Goal: Task Accomplishment & Management: Manage account settings

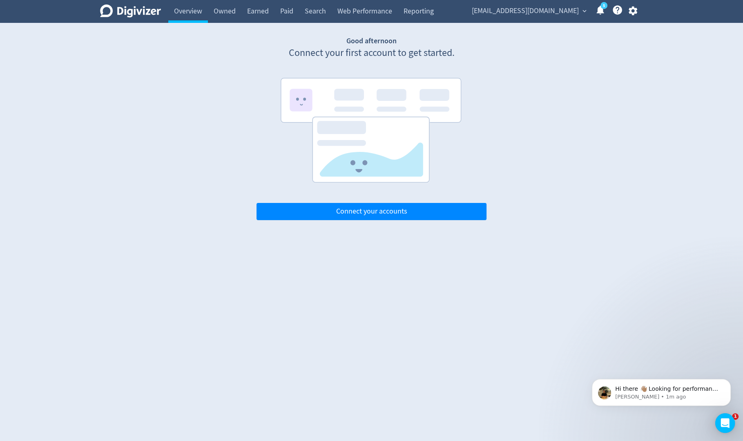
click at [636, 10] on icon "button" at bounding box center [632, 11] width 9 height 9
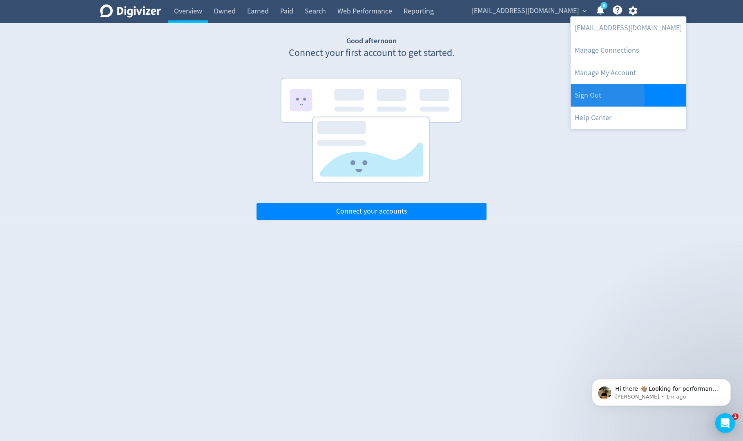
click at [581, 97] on link "Sign Out" at bounding box center [627, 95] width 115 height 22
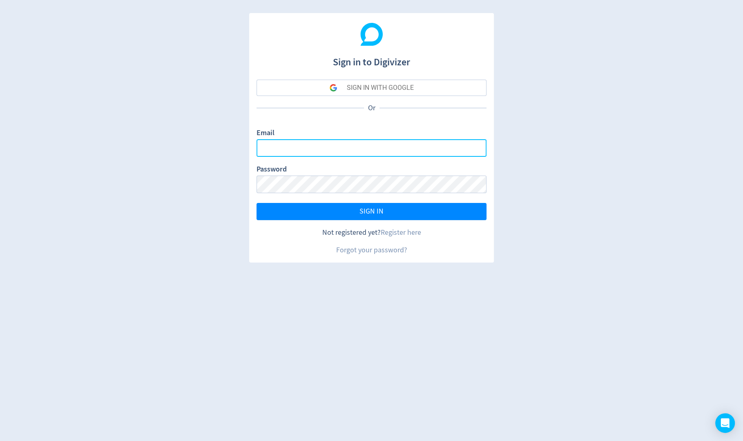
type input "sanjita.shah@digivizer.com"
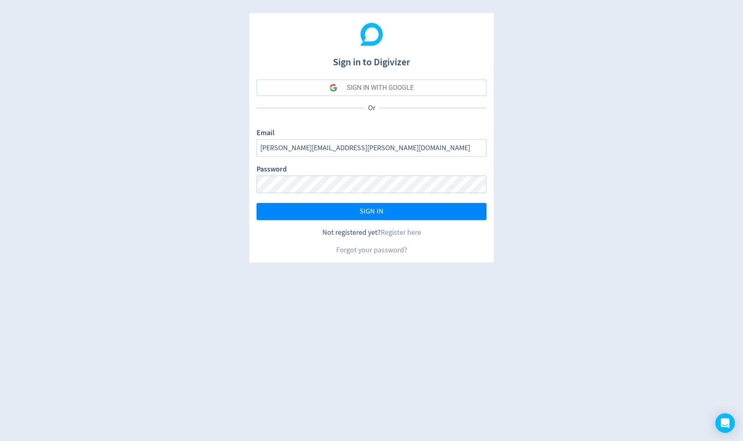
click at [423, 85] on button "SIGN IN WITH GOOGLE" at bounding box center [371, 88] width 230 height 16
